Goal: Task Accomplishment & Management: Manage account settings

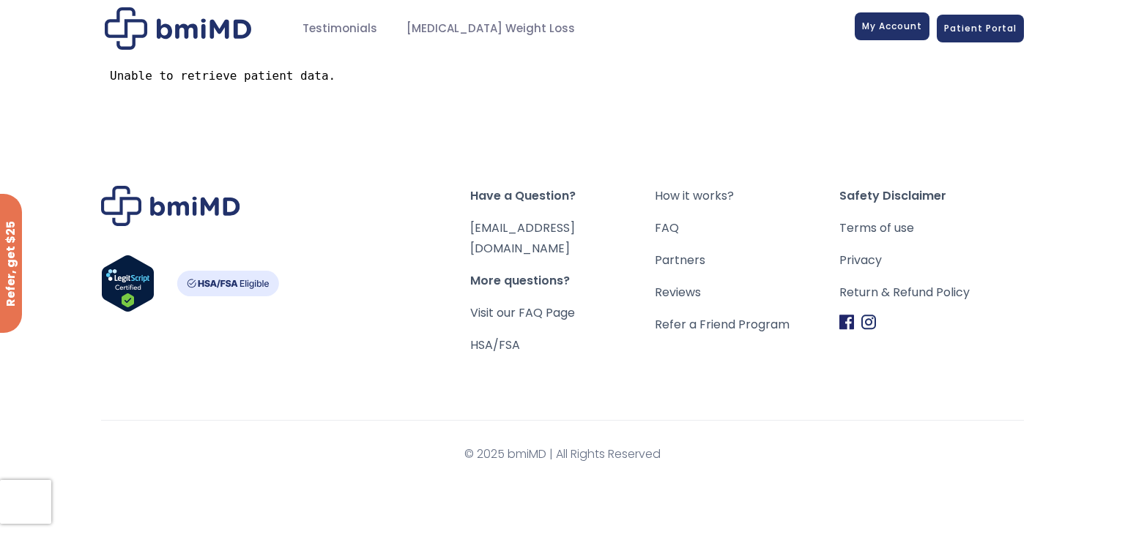
click at [890, 27] on span "My Account" at bounding box center [892, 26] width 60 height 12
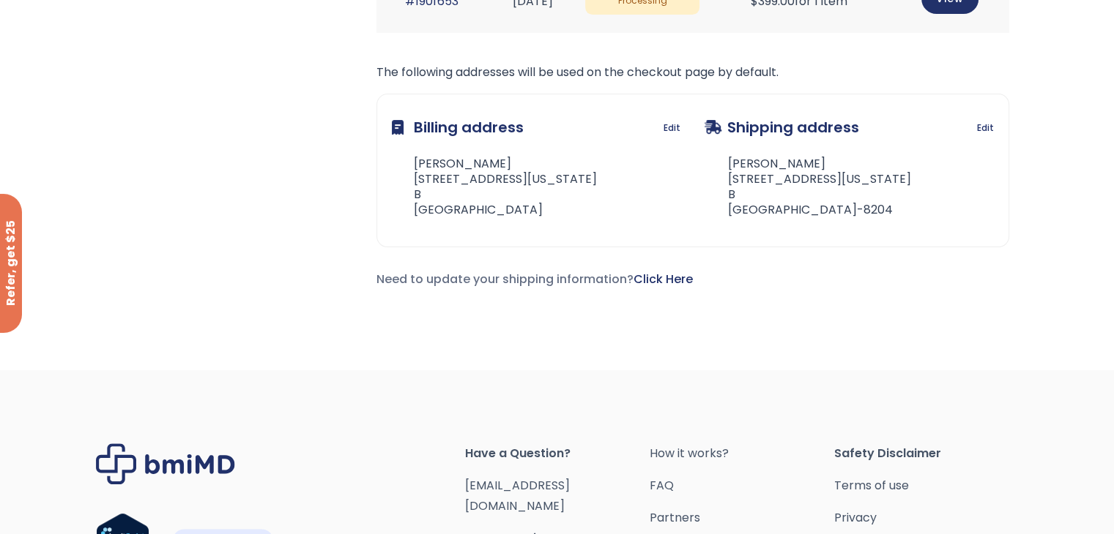
scroll to position [73, 0]
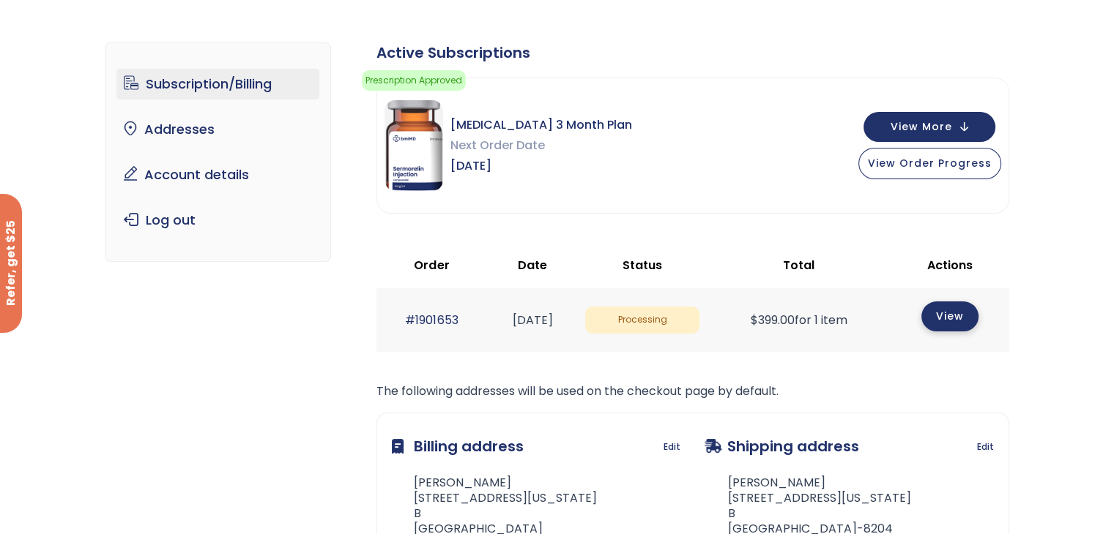
click at [965, 321] on link "View" at bounding box center [949, 317] width 57 height 30
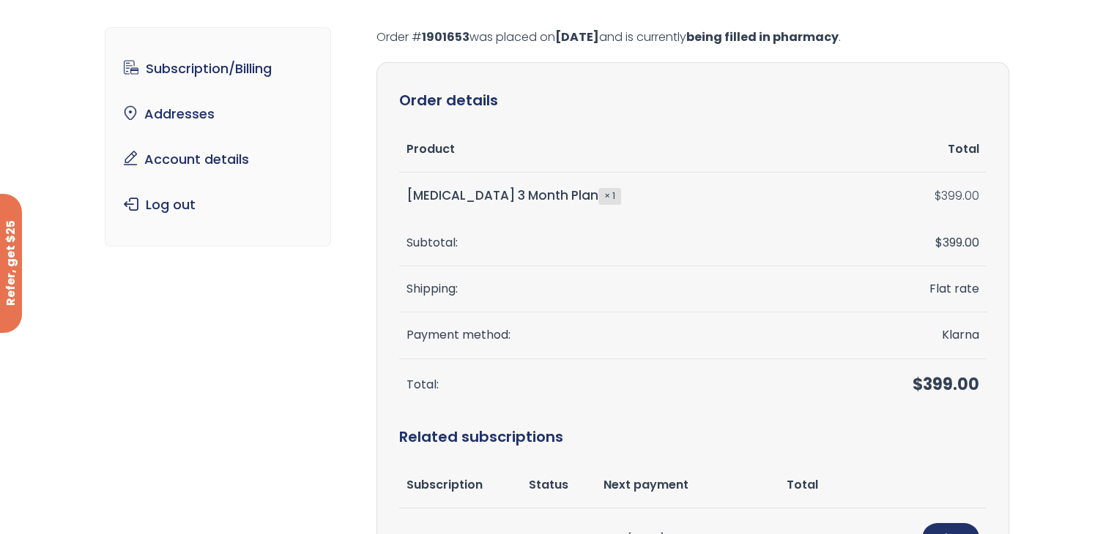
scroll to position [73, 0]
click at [231, 157] on link "Account details" at bounding box center [217, 160] width 203 height 31
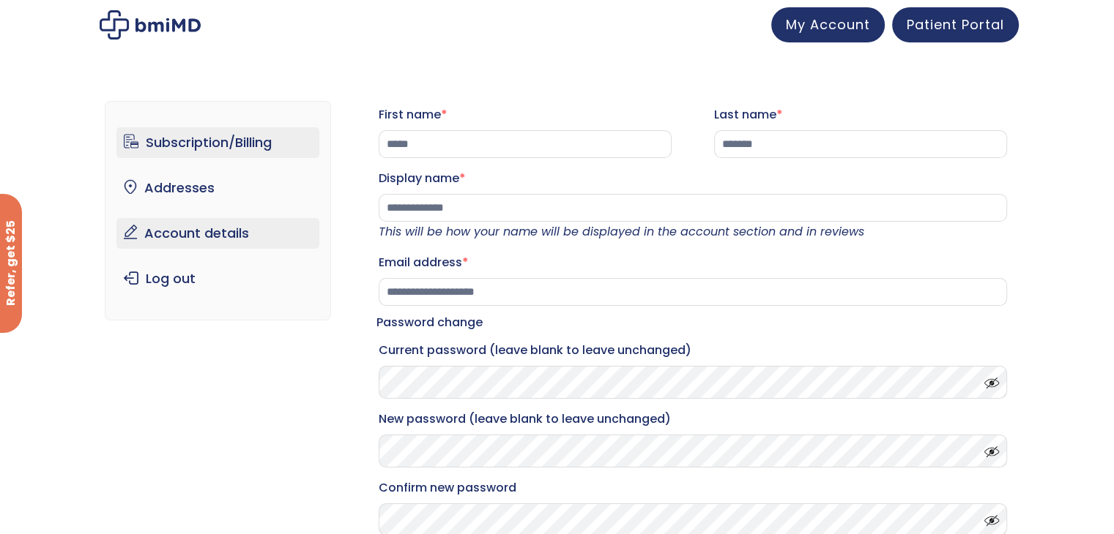
click at [191, 138] on link "Subscription/Billing" at bounding box center [217, 142] width 203 height 31
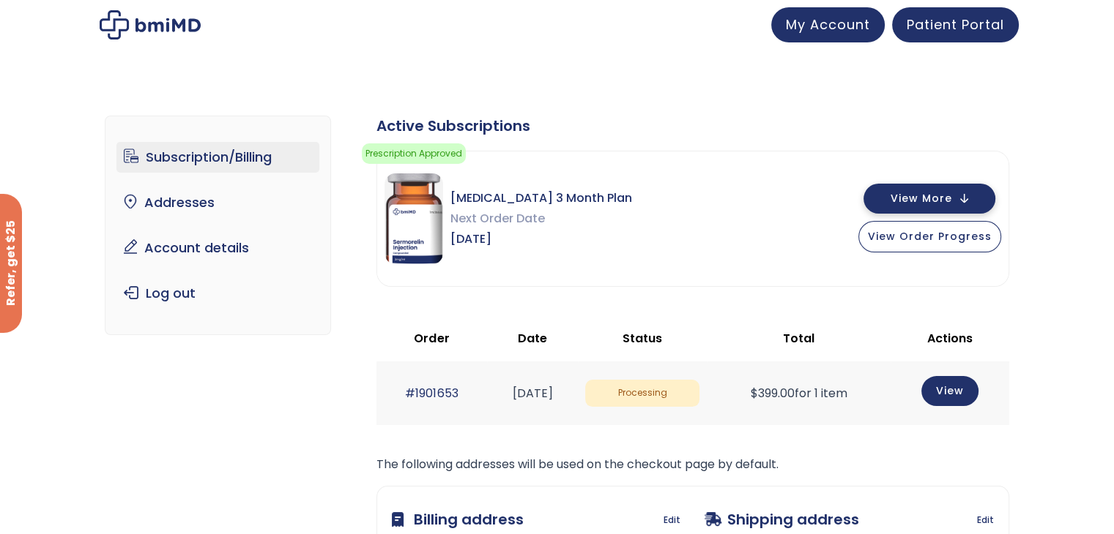
click at [914, 206] on button "View More" at bounding box center [929, 199] width 132 height 30
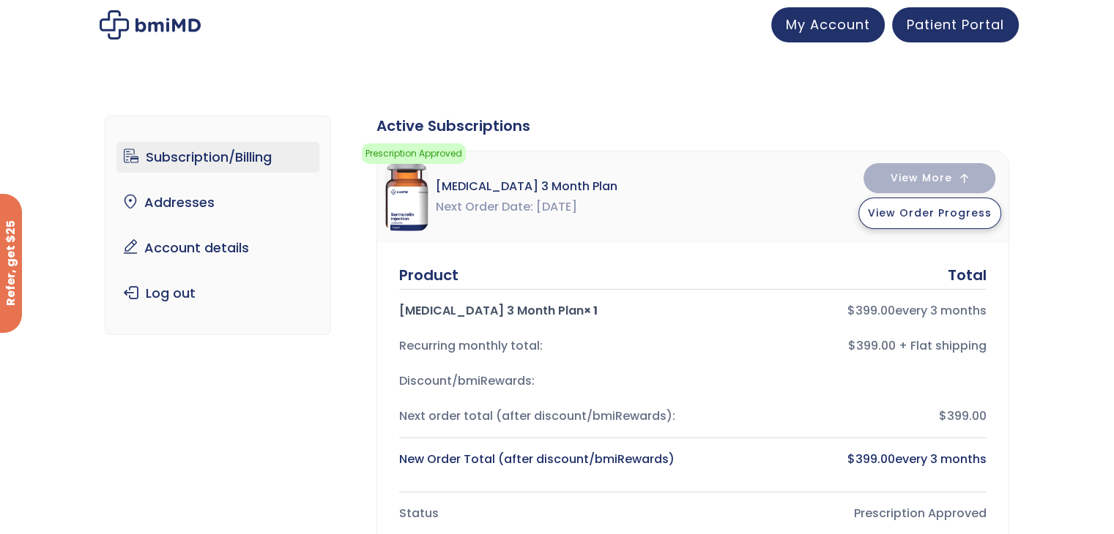
click at [890, 209] on span "View Order Progress" at bounding box center [930, 213] width 124 height 15
